Goal: Task Accomplishment & Management: Manage account settings

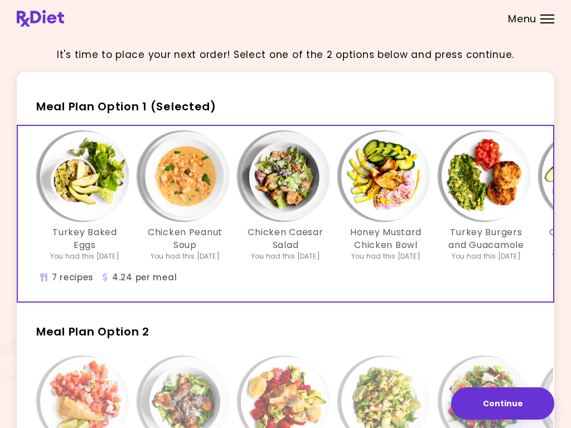
click at [86, 177] on img "Info - Turkey Baked Eggs - Meal Plan Option 1 (Selected)" at bounding box center [84, 176] width 89 height 89
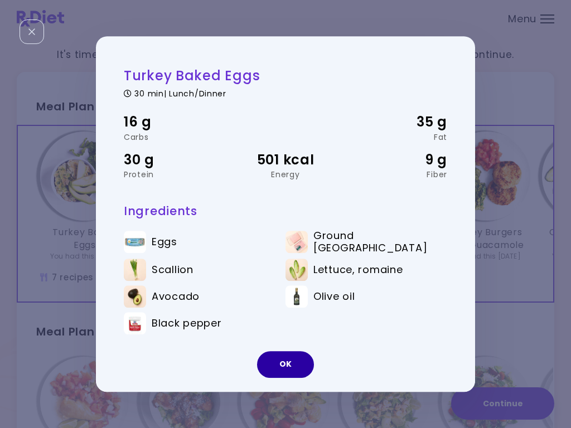
click at [289, 366] on button "OK" at bounding box center [285, 364] width 57 height 27
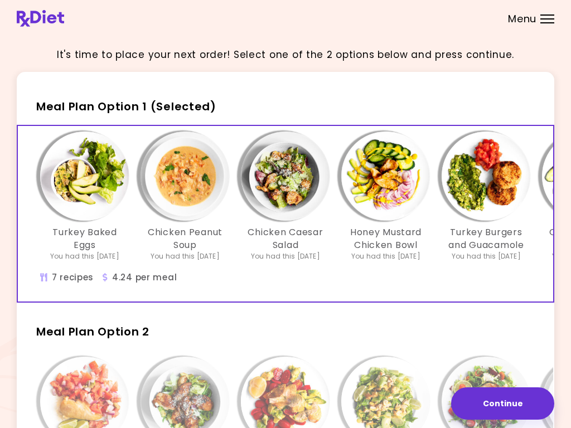
click at [181, 178] on img "Info - Chicken Peanut Soup - Meal Plan Option 1 (Selected)" at bounding box center [185, 176] width 89 height 89
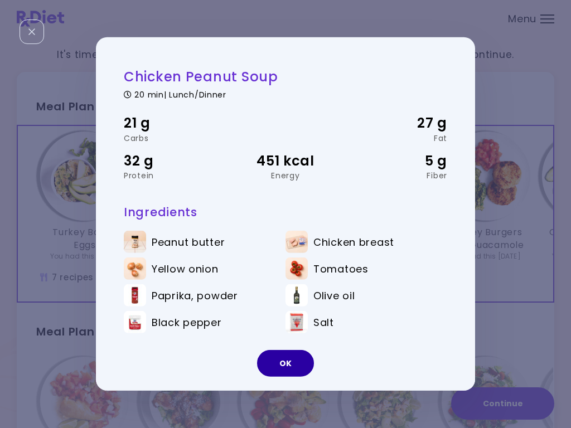
click at [282, 358] on button "OK" at bounding box center [285, 363] width 57 height 27
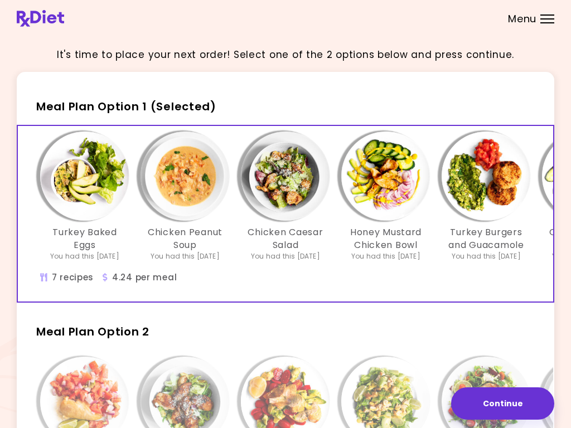
click at [281, 173] on img "Info - Chicken Caesar Salad - Meal Plan Option 1 (Selected)" at bounding box center [285, 176] width 89 height 89
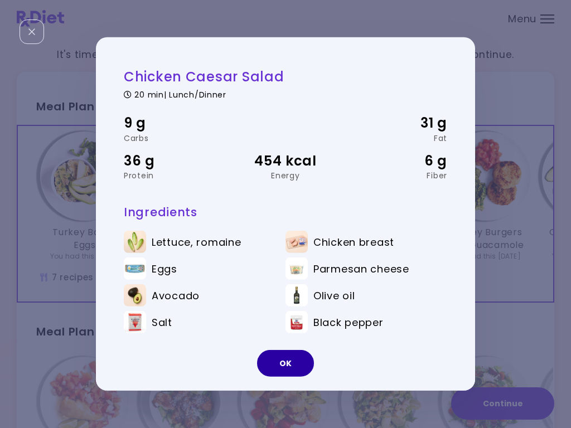
click at [279, 366] on button "OK" at bounding box center [285, 363] width 57 height 27
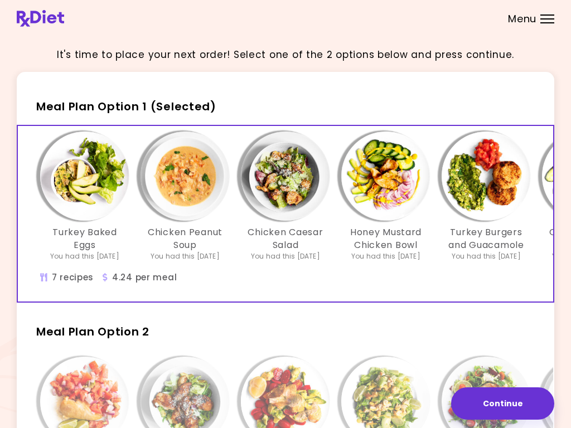
click at [378, 182] on img "Info - Honey Mustard Chicken Bowl - Meal Plan Option 1 (Selected)" at bounding box center [385, 176] width 89 height 89
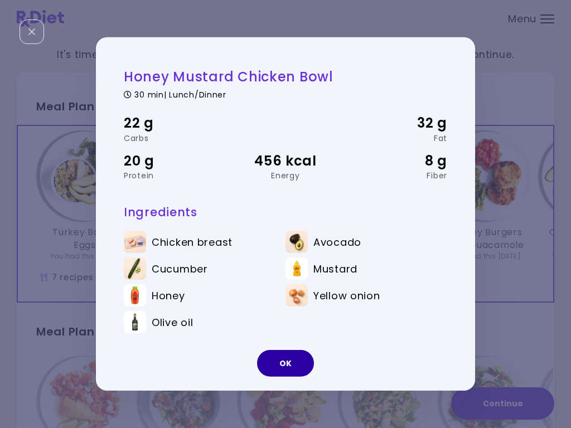
click at [283, 358] on button "OK" at bounding box center [285, 363] width 57 height 27
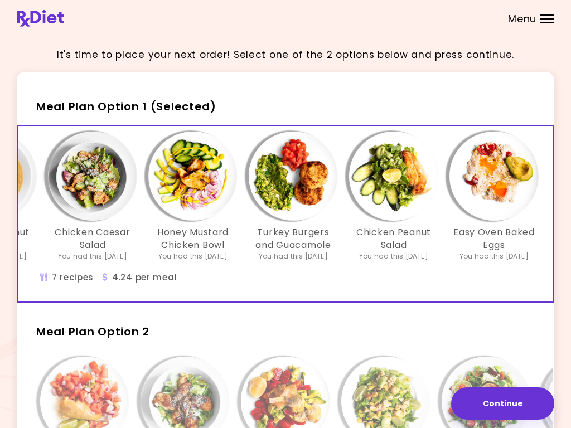
scroll to position [0, 199]
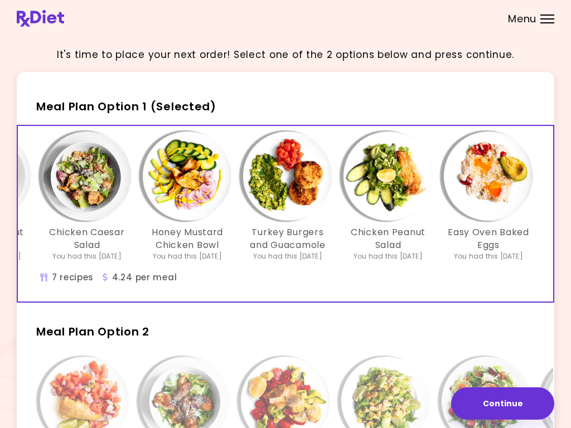
click at [284, 180] on img "Info - Turkey Burgers and Guacamole - Meal Plan Option 1 (Selected)" at bounding box center [287, 176] width 89 height 89
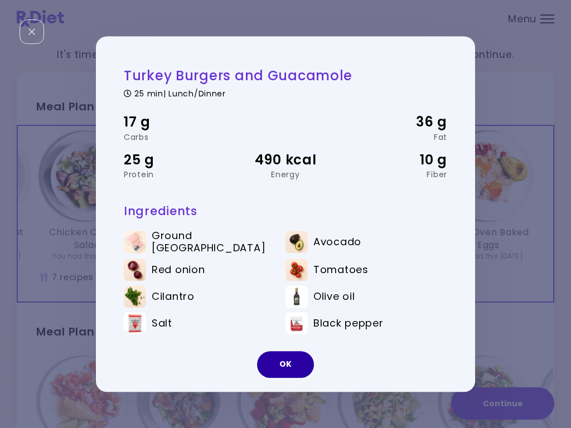
click at [280, 364] on button "OK" at bounding box center [285, 364] width 57 height 27
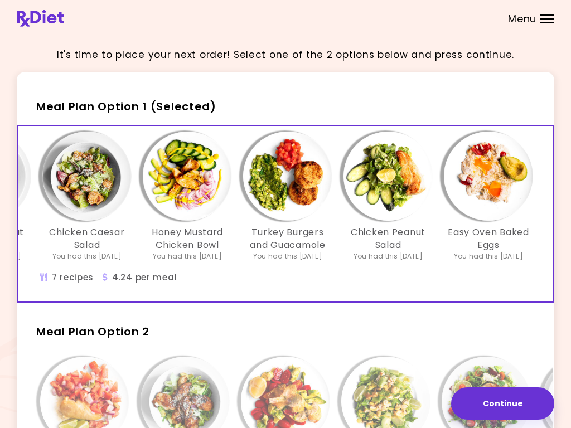
click at [380, 186] on img "Info - Chicken Peanut Salad - Meal Plan Option 1 (Selected)" at bounding box center [388, 176] width 89 height 89
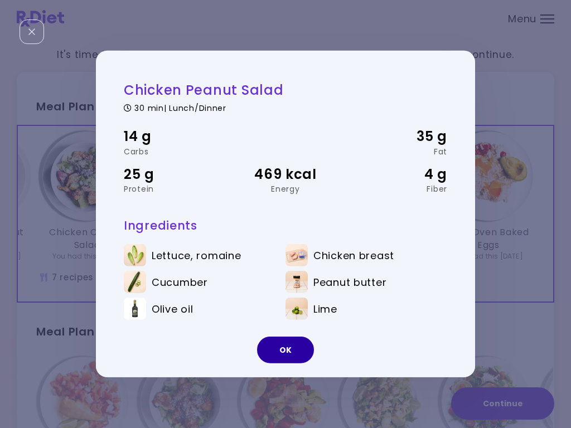
click at [276, 358] on button "OK" at bounding box center [285, 350] width 57 height 27
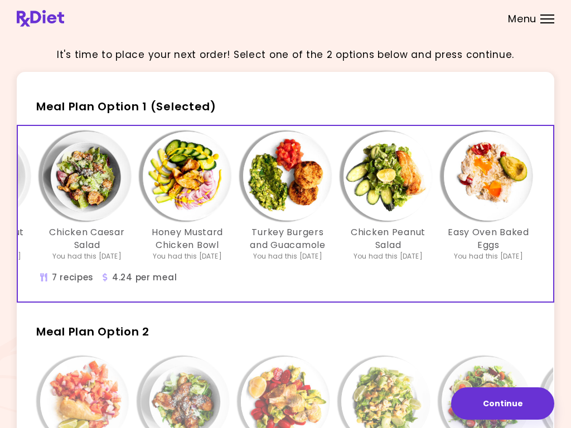
click at [486, 178] on img "Info - Easy Oven Baked Eggs - Meal Plan Option 1 (Selected)" at bounding box center [488, 176] width 89 height 89
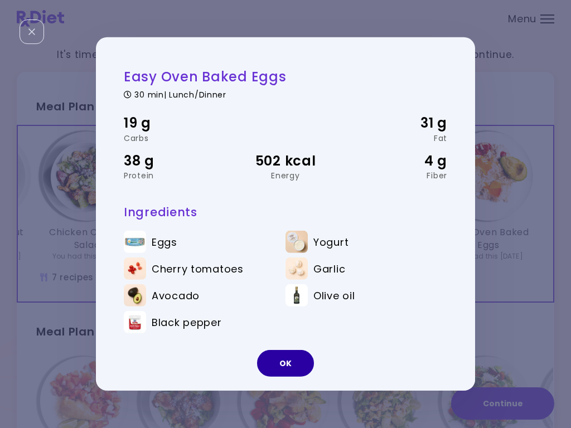
click at [280, 358] on button "OK" at bounding box center [285, 363] width 57 height 27
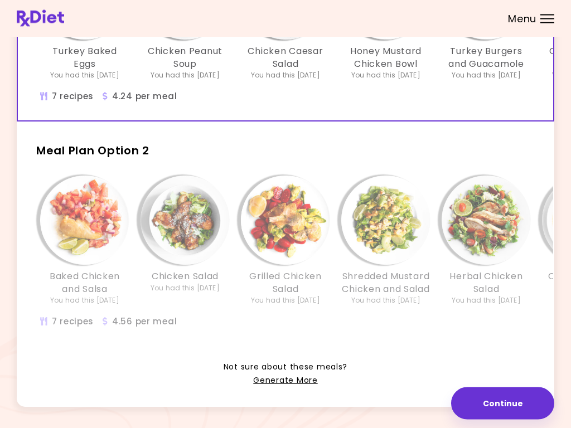
scroll to position [186, 0]
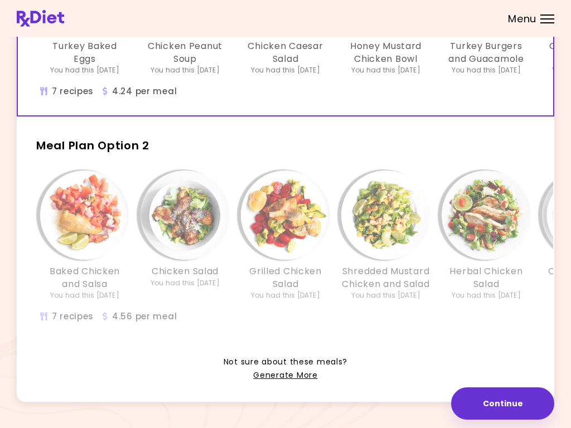
click at [84, 222] on img "Info - Baked Chicken and Salsa - Meal Plan Option 2" at bounding box center [84, 215] width 89 height 89
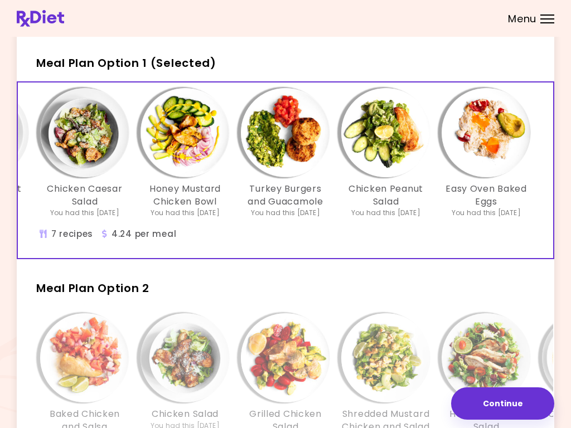
scroll to position [0, 201]
click at [540, 18] on div "Menu" at bounding box center [547, 18] width 14 height 9
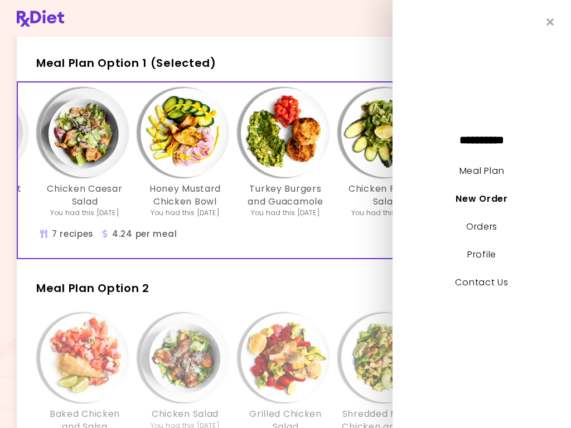
click at [281, 30] on header at bounding box center [285, 18] width 571 height 37
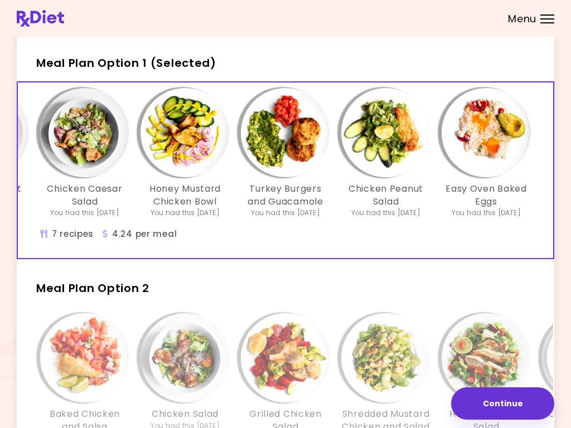
click at [77, 340] on img "Info - Baked Chicken and Salsa - Meal Plan Option 2" at bounding box center [84, 357] width 89 height 89
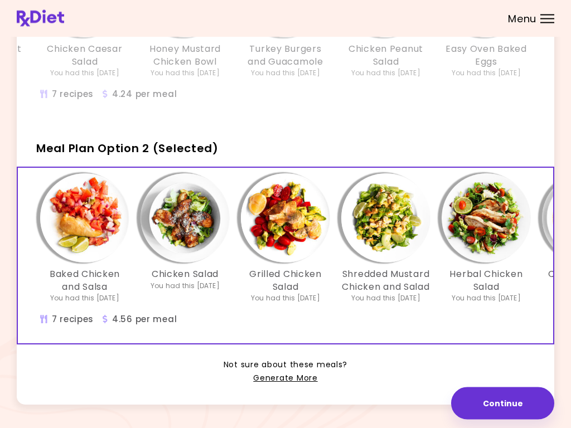
scroll to position [183, 0]
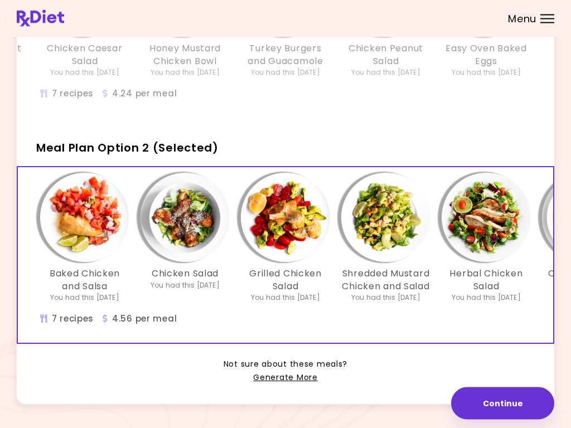
click at [80, 215] on img "Info - Baked Chicken and Salsa - Meal Plan Option 2 (Selected)" at bounding box center [84, 217] width 89 height 89
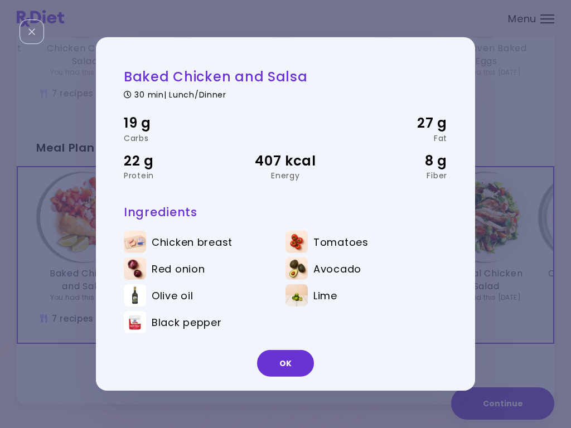
click at [288, 359] on button "OK" at bounding box center [285, 363] width 57 height 27
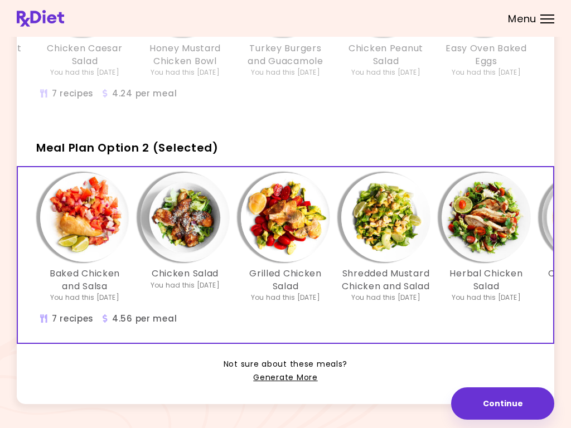
click at [190, 226] on img "Info - Chicken Salad - Meal Plan Option 2 (Selected)" at bounding box center [185, 217] width 89 height 89
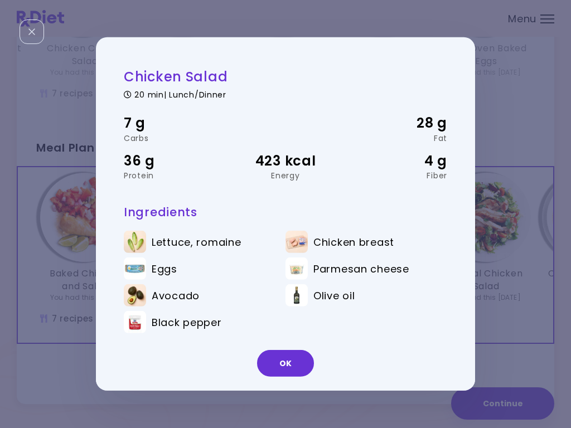
click at [274, 357] on button "OK" at bounding box center [285, 363] width 57 height 27
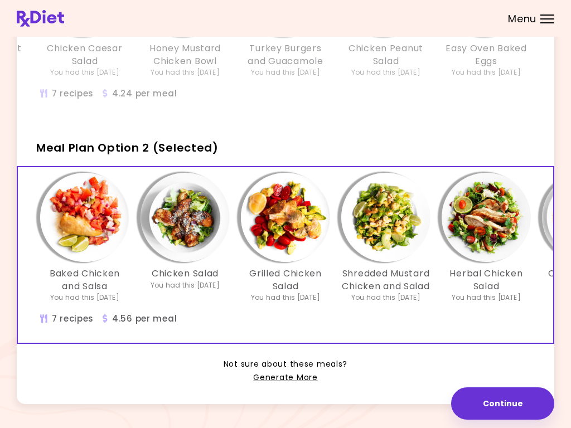
click at [370, 219] on img "Info - Shredded Mustard Chicken and Salad - Meal Plan Option 2 (Selected)" at bounding box center [385, 217] width 89 height 89
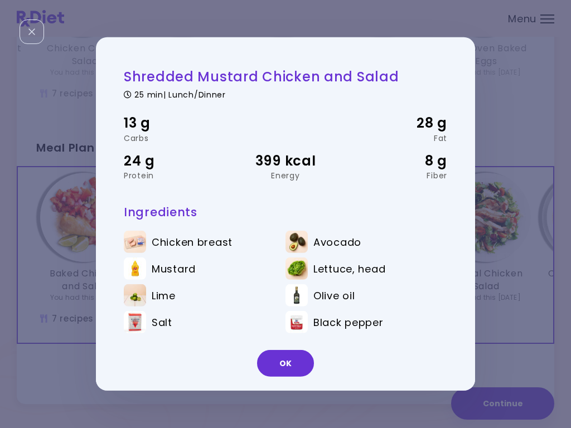
click at [284, 363] on button "OK" at bounding box center [285, 363] width 57 height 27
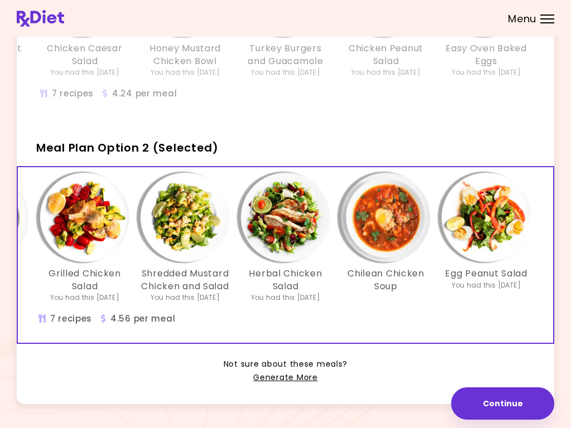
scroll to position [0, 201]
click at [492, 214] on img "Info - Egg Peanut Salad - Meal Plan Option 2 (Selected)" at bounding box center [486, 217] width 89 height 89
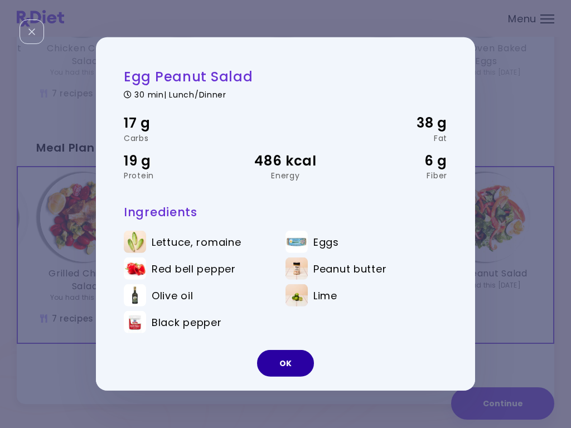
click at [295, 364] on button "OK" at bounding box center [285, 363] width 57 height 27
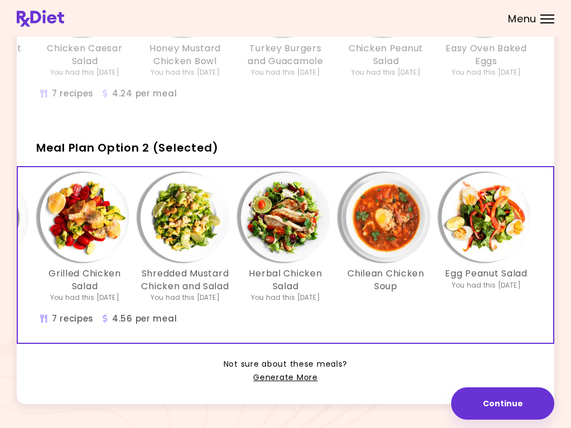
click at [495, 220] on img "Info - Egg Peanut Salad - Meal Plan Option 2 (Selected)" at bounding box center [486, 217] width 89 height 89
click at [497, 225] on img "Info - Egg Peanut Salad - Meal Plan Option 2 (Selected)" at bounding box center [486, 217] width 89 height 89
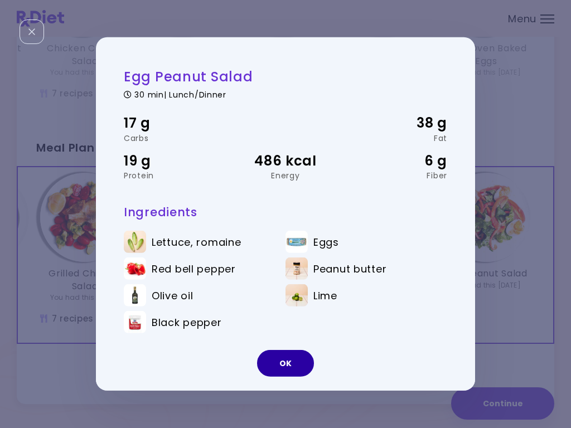
click at [296, 366] on button "OK" at bounding box center [285, 363] width 57 height 27
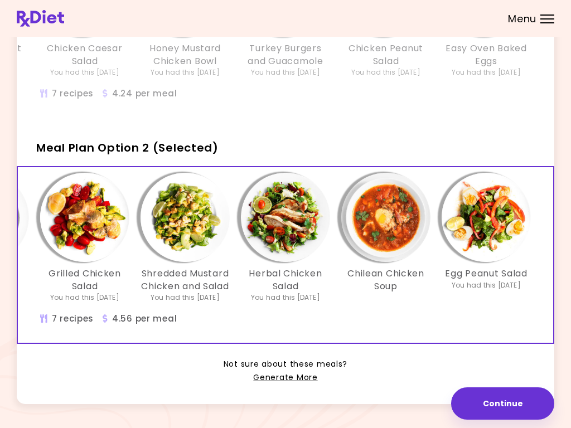
click at [548, 14] on div at bounding box center [547, 14] width 14 height 1
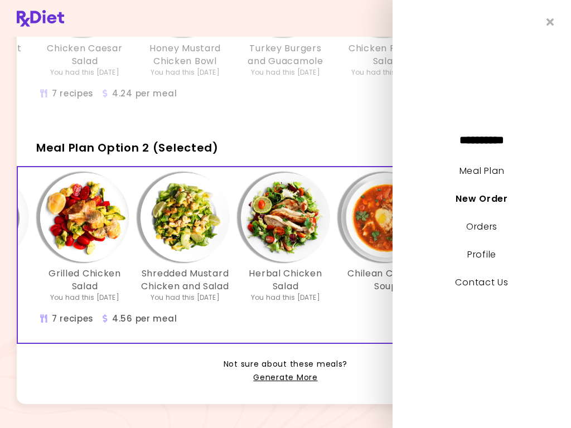
click at [486, 175] on link "Meal Plan" at bounding box center [481, 171] width 45 height 13
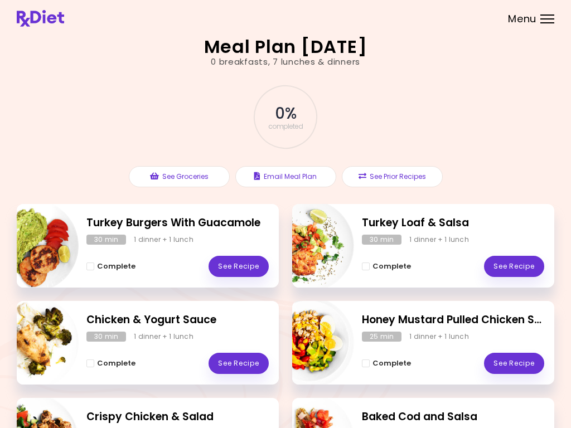
click at [395, 180] on button "See Prior Recipes" at bounding box center [392, 176] width 101 height 21
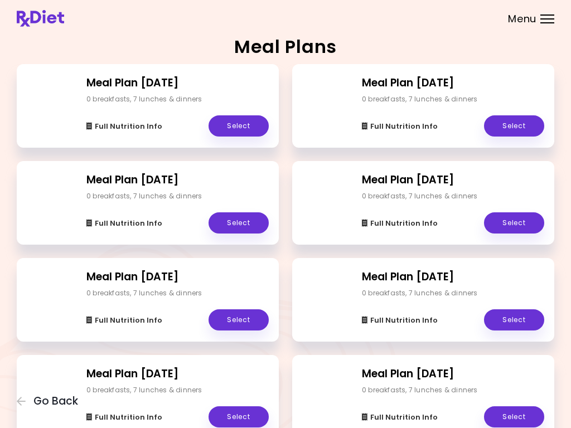
click at [239, 132] on link "Select" at bounding box center [239, 125] width 60 height 21
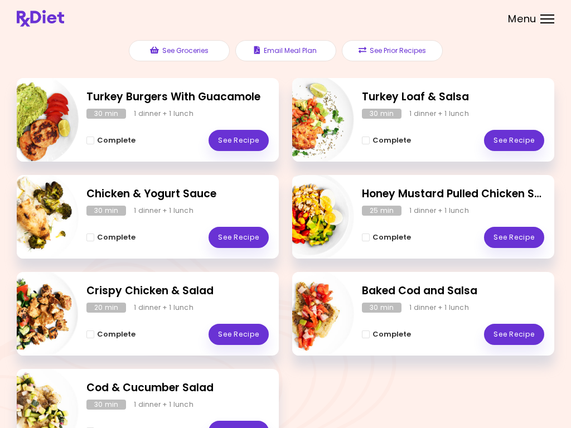
scroll to position [201, 0]
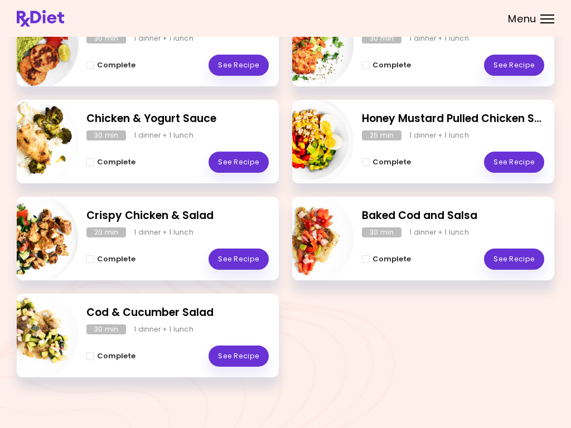
click at [547, 22] on div at bounding box center [547, 22] width 14 height 1
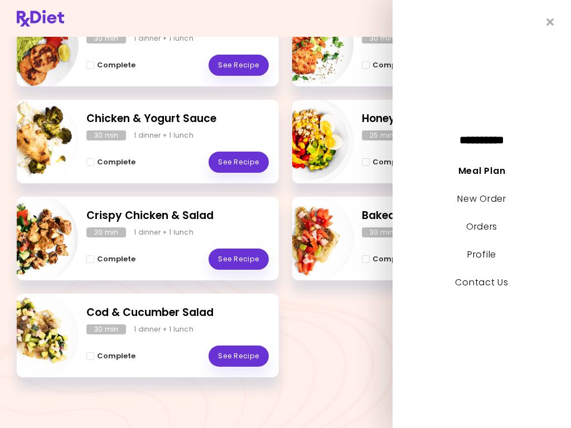
click at [480, 229] on link "Orders" at bounding box center [481, 226] width 31 height 13
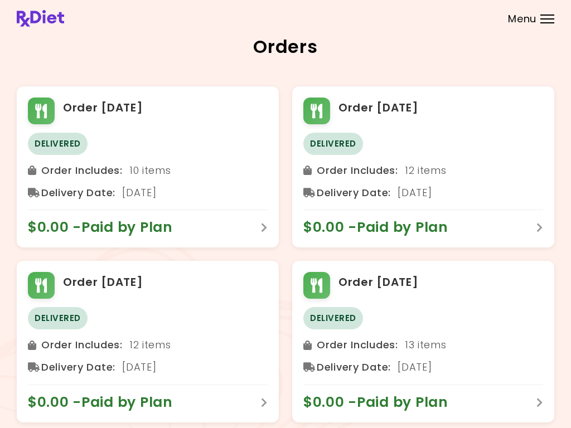
click at [544, 22] on div at bounding box center [547, 22] width 14 height 1
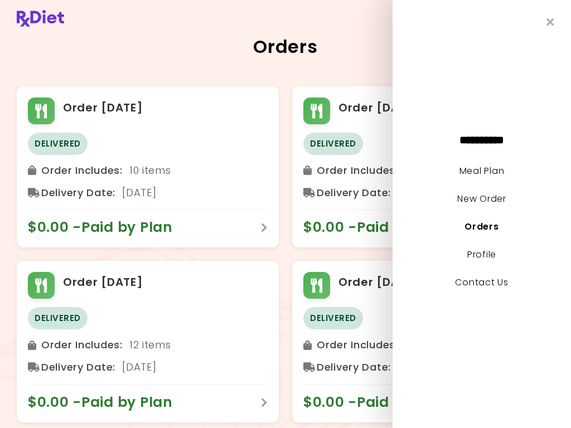
click at [481, 254] on link "Profile" at bounding box center [481, 254] width 29 height 13
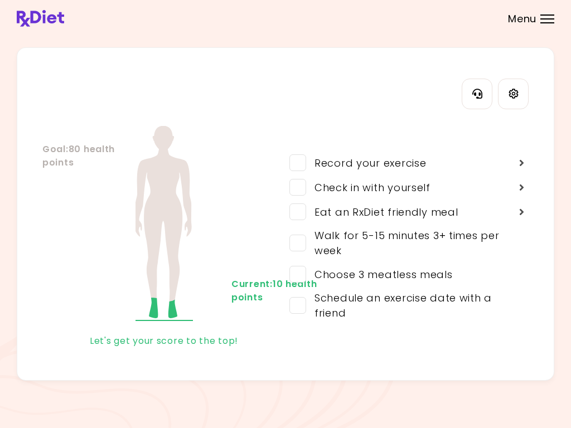
click at [546, 20] on div "Menu" at bounding box center [547, 18] width 14 height 9
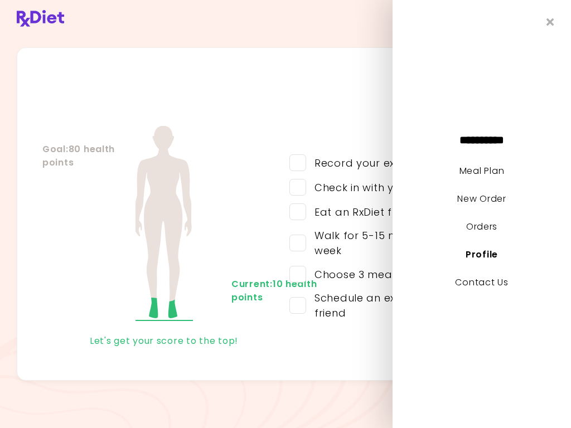
click at [479, 285] on link "Contact Us" at bounding box center [481, 282] width 53 height 13
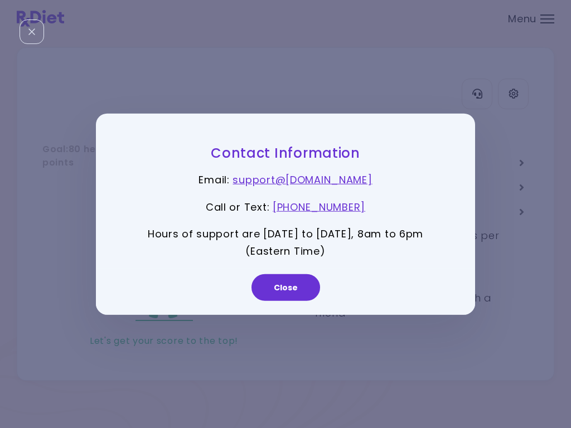
click at [286, 288] on button "Close" at bounding box center [285, 287] width 69 height 27
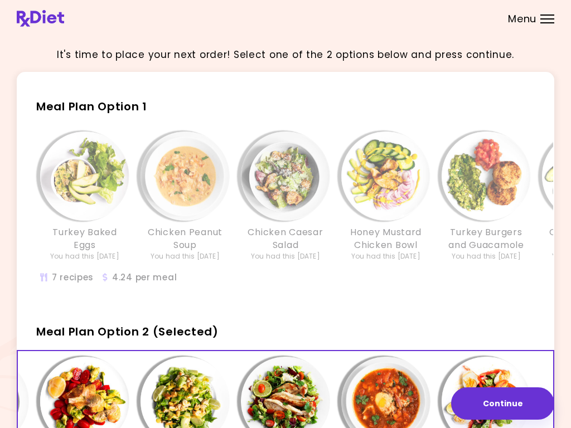
click at [551, 22] on div "Menu" at bounding box center [547, 18] width 14 height 9
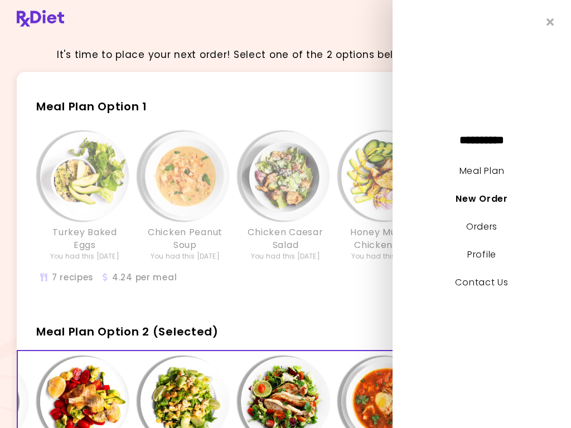
click at [486, 255] on link "Profile" at bounding box center [481, 254] width 29 height 13
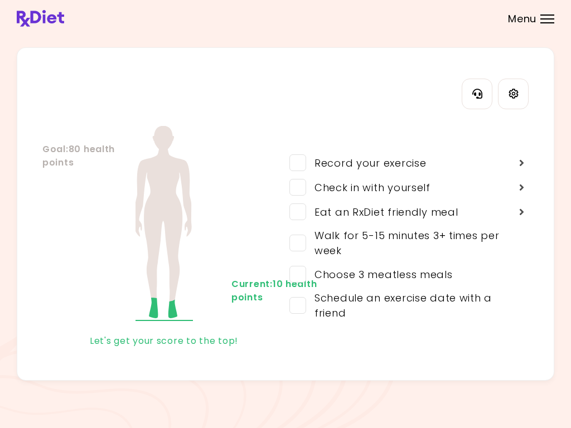
click at [551, 8] on header at bounding box center [285, 18] width 571 height 37
click at [551, 19] on div at bounding box center [547, 18] width 14 height 1
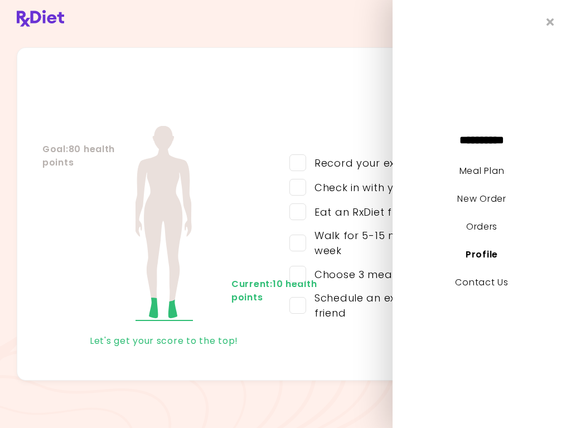
click at [492, 288] on link "Contact Us" at bounding box center [481, 282] width 53 height 13
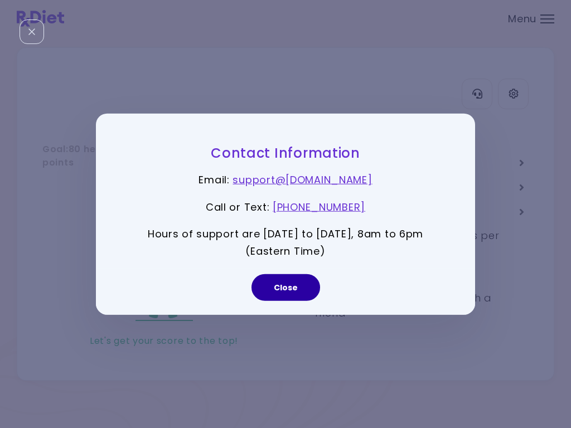
click at [289, 293] on button "Close" at bounding box center [285, 287] width 69 height 27
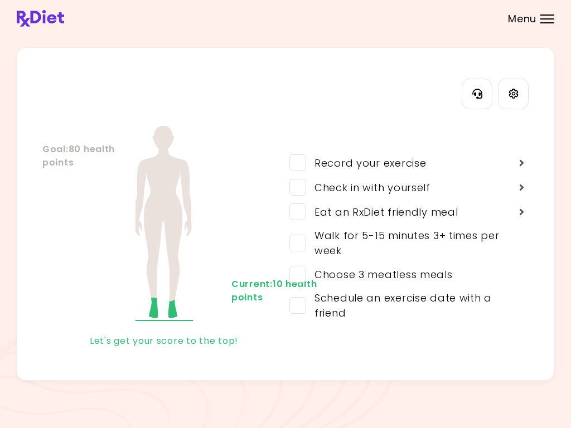
click at [532, 21] on span "Menu" at bounding box center [522, 19] width 28 height 10
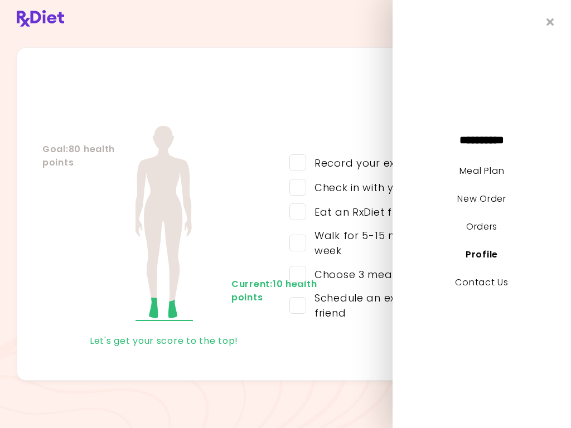
click at [501, 202] on link "New Order" at bounding box center [481, 198] width 49 height 13
